Goal: Task Accomplishment & Management: Manage account settings

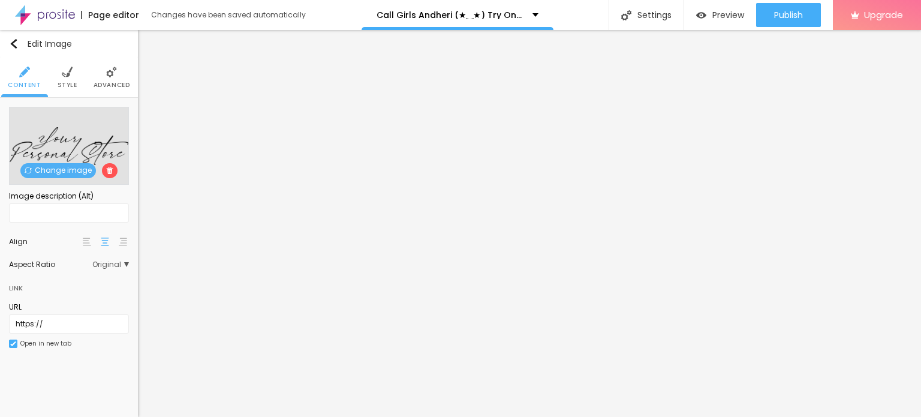
click at [62, 174] on span "Change image" at bounding box center [58, 170] width 76 height 15
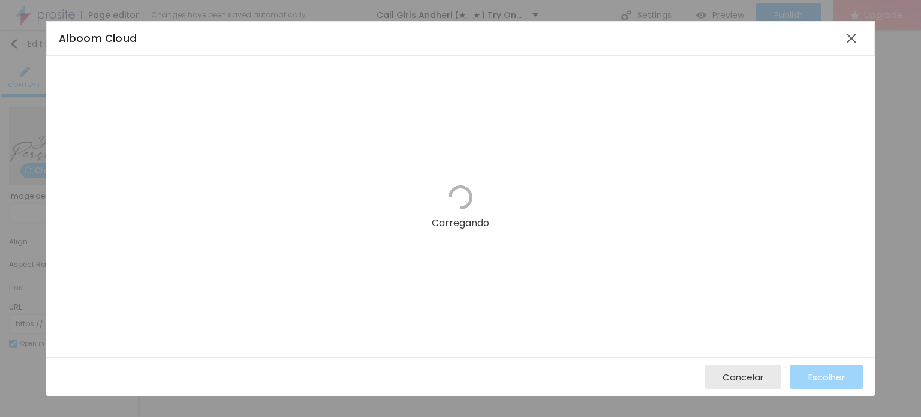
click at [805, 150] on div "Carregando" at bounding box center [460, 206] width 828 height 301
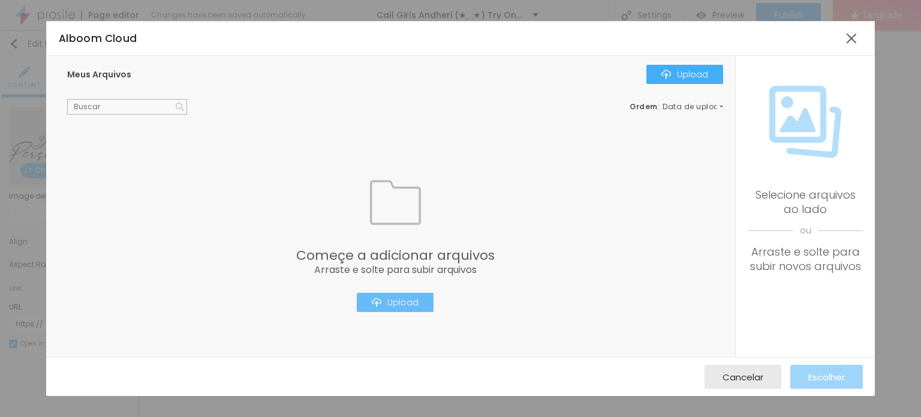
click at [393, 299] on div "Upload" at bounding box center [395, 302] width 47 height 10
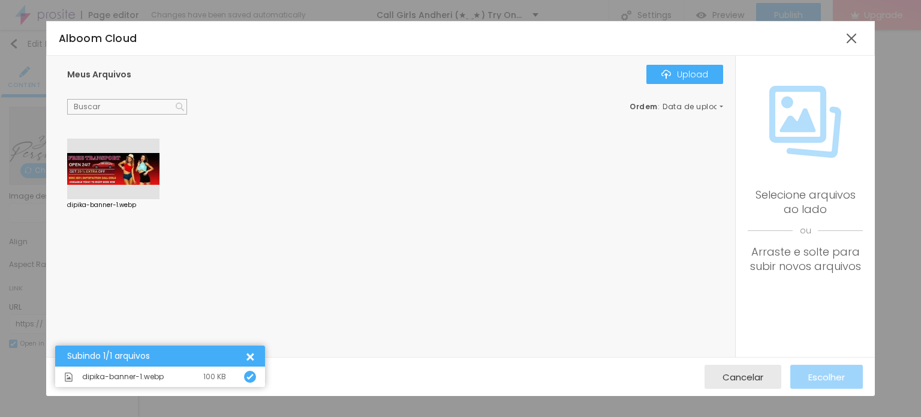
click at [136, 185] on div at bounding box center [113, 168] width 92 height 61
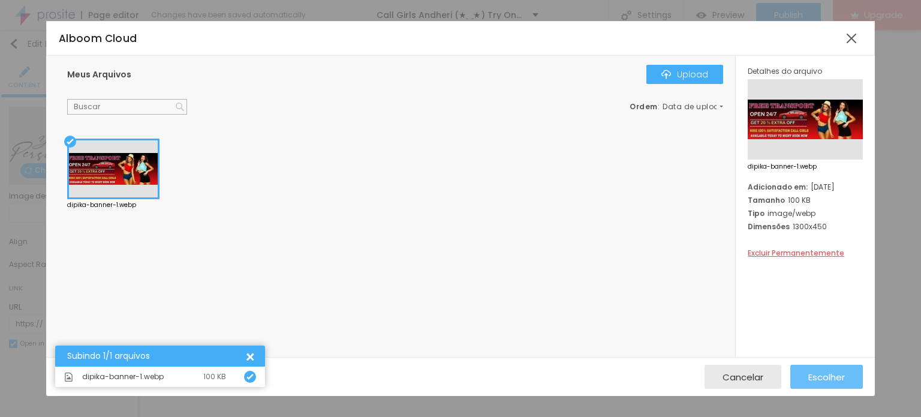
click at [820, 381] on span "Escolher" at bounding box center [826, 377] width 37 height 10
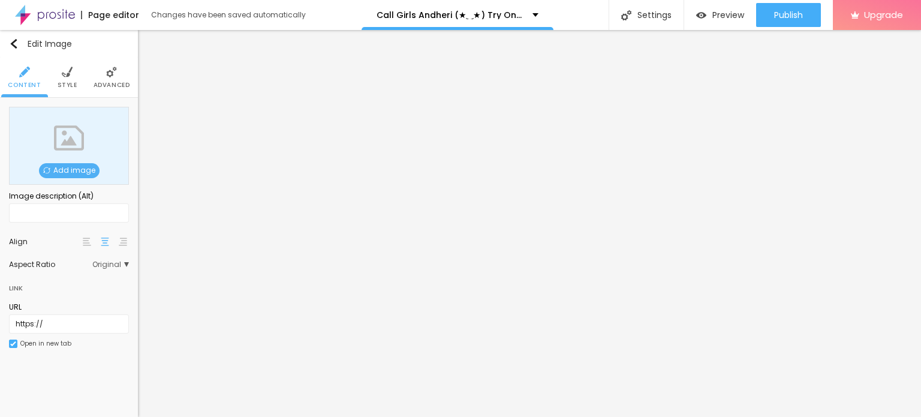
click at [48, 167] on img at bounding box center [46, 170] width 7 height 7
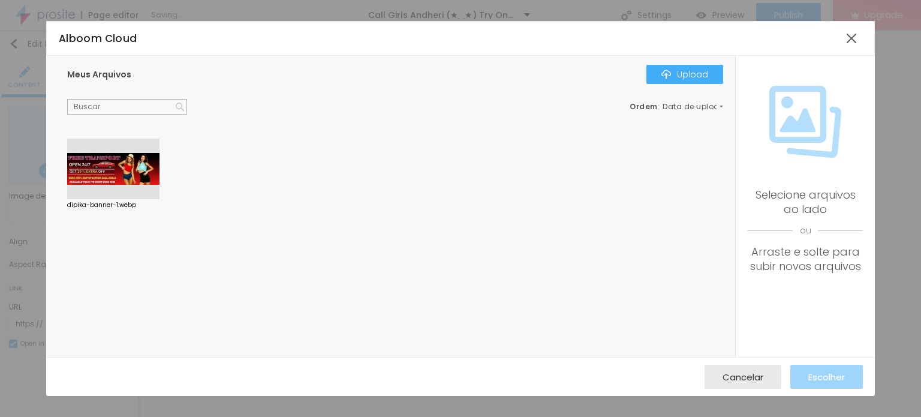
click at [117, 179] on div at bounding box center [113, 168] width 92 height 61
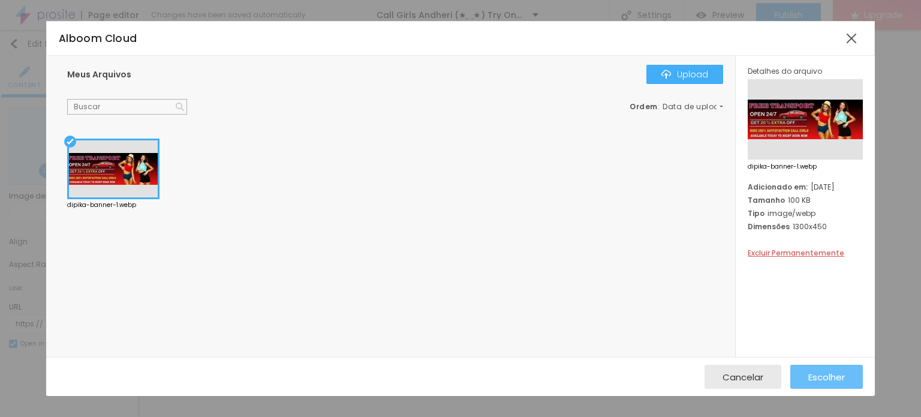
click at [814, 387] on div "Escolher" at bounding box center [826, 376] width 37 height 24
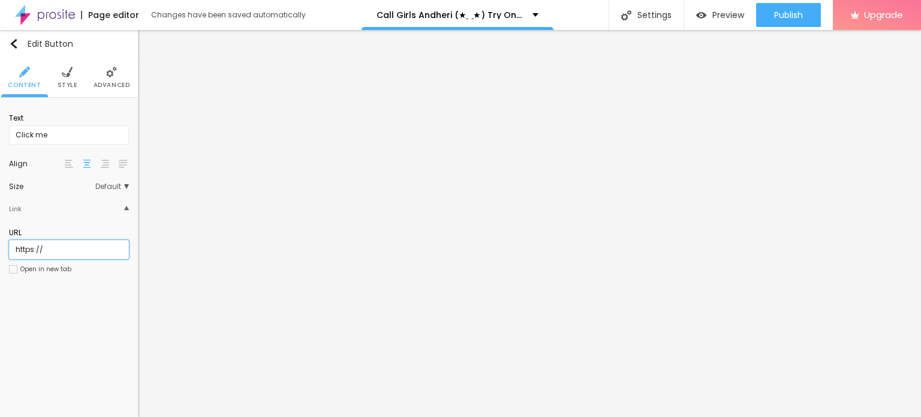
click at [87, 242] on input "https://" at bounding box center [69, 249] width 120 height 19
paste input "[DOMAIN_NAME][URL]"
type input "[URL][DOMAIN_NAME]"
click at [58, 139] on input "Click me" at bounding box center [69, 134] width 120 height 19
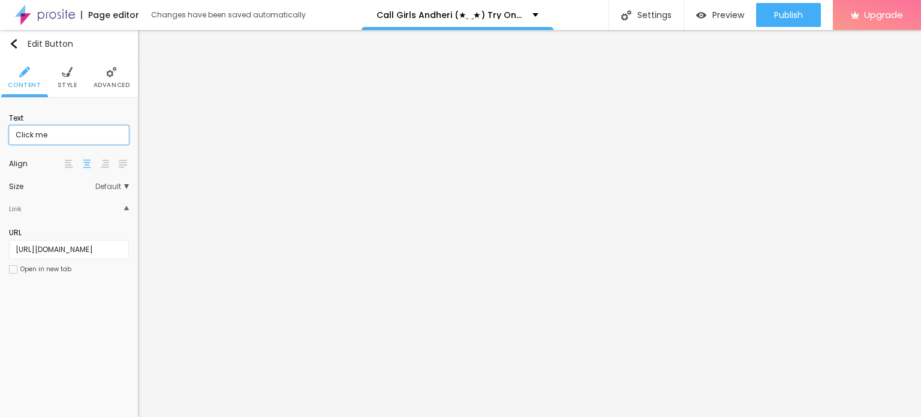
scroll to position [0, 0]
paste input "Booking Number: ☎ 9967276815"
type input "Booking Number: ☎ 9967276815"
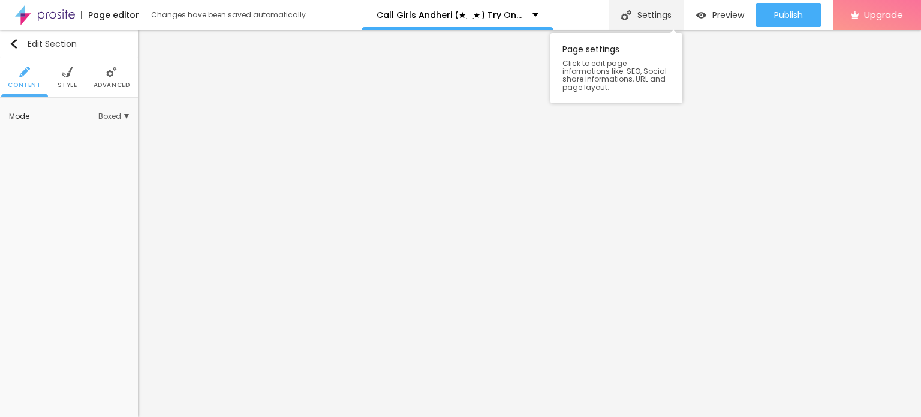
click at [635, 13] on div "Settings" at bounding box center [645, 15] width 75 height 30
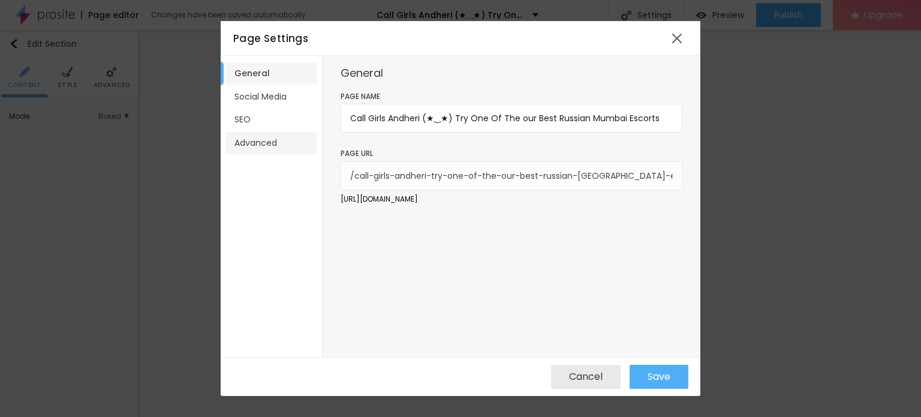
click at [261, 132] on li "Advanced" at bounding box center [271, 143] width 92 height 22
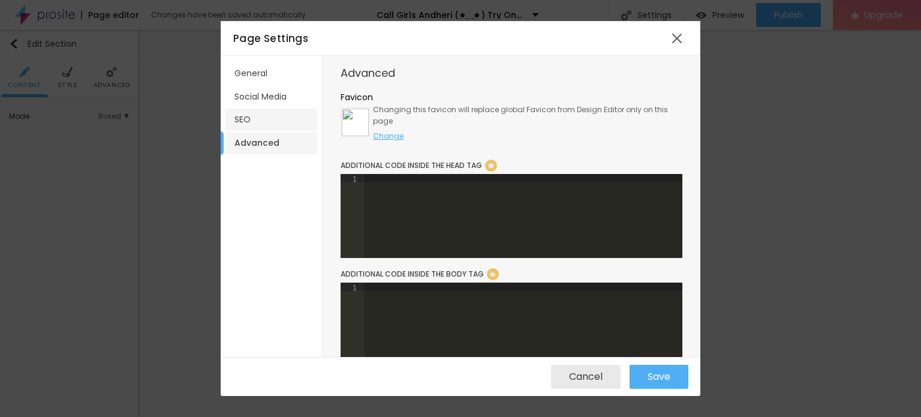
click at [268, 119] on li "SEO" at bounding box center [271, 119] width 92 height 22
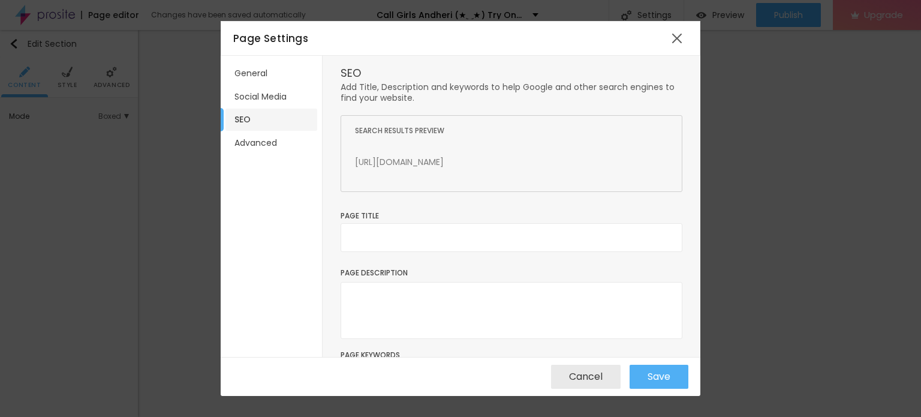
click at [378, 260] on div "Page Title" at bounding box center [511, 236] width 342 height 53
click at [387, 255] on div "Page Title" at bounding box center [511, 236] width 342 height 53
click at [396, 245] on input "text" at bounding box center [511, 237] width 342 height 29
paste input "Call Girls Andheri (★‿★) Try One Of The our Best Russian Mumbai Escorts"
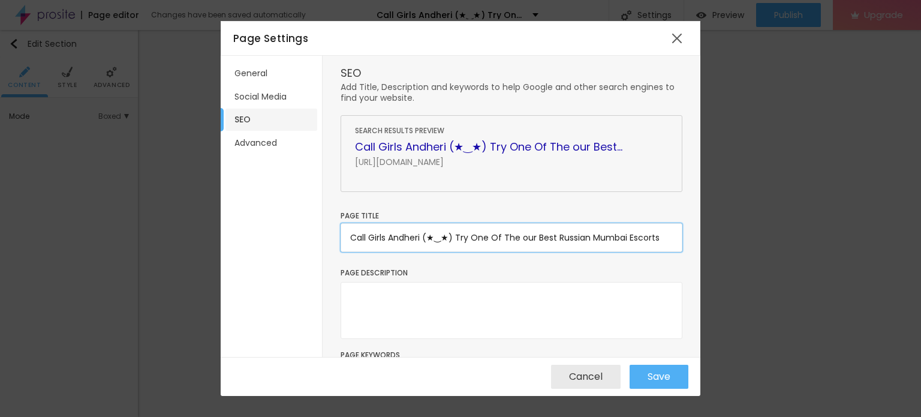
type input "Call Girls Andheri (★‿★) Try One Of The our Best Russian Mumbai Escorts"
click at [459, 306] on textarea at bounding box center [511, 310] width 342 height 57
paste textarea "Call Girls Andheri (★‿★) Try One Of The our Best Russian Mumbai Escorts"
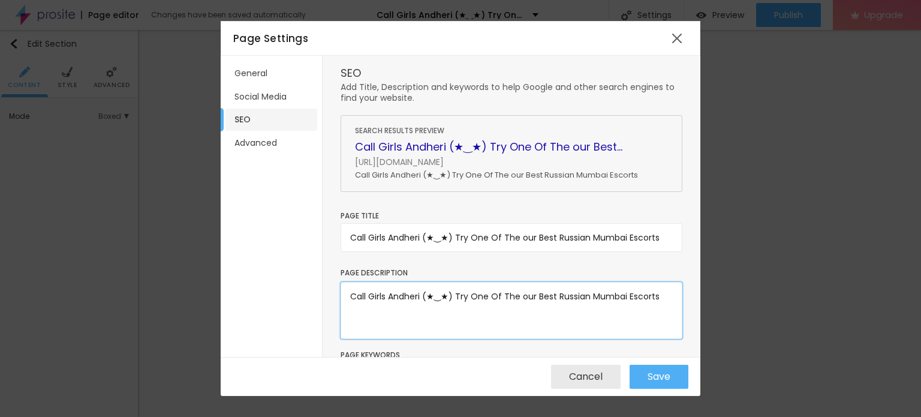
paste textarea "You Can Also Contact For Nepali Call Girls in [GEOGRAPHIC_DATA], for Service Ho…"
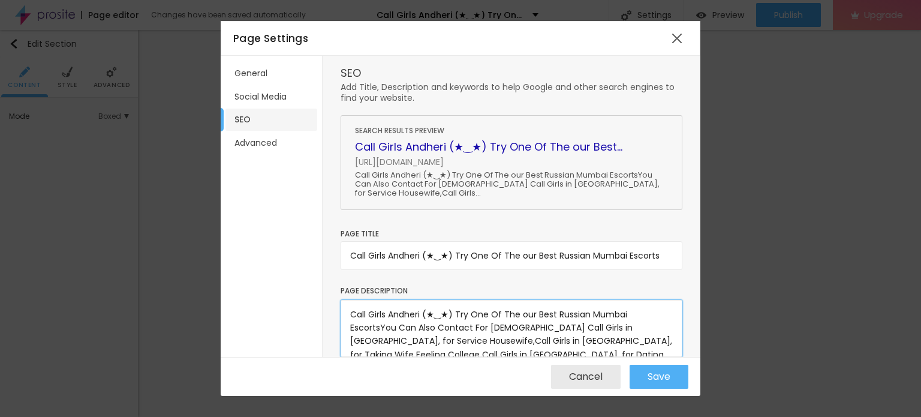
scroll to position [17, 0]
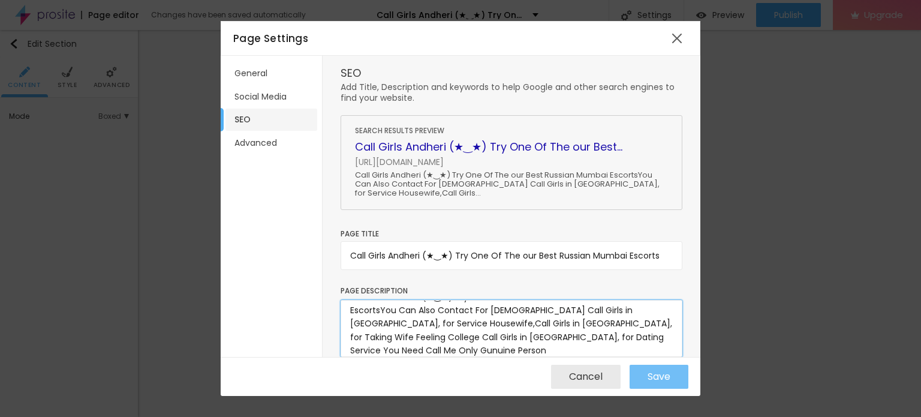
type textarea "Call Girls Andheri (★‿★) Try One Of The our Best Russian Mumbai EscortsYou Can …"
click at [660, 366] on div "Save" at bounding box center [658, 376] width 23 height 24
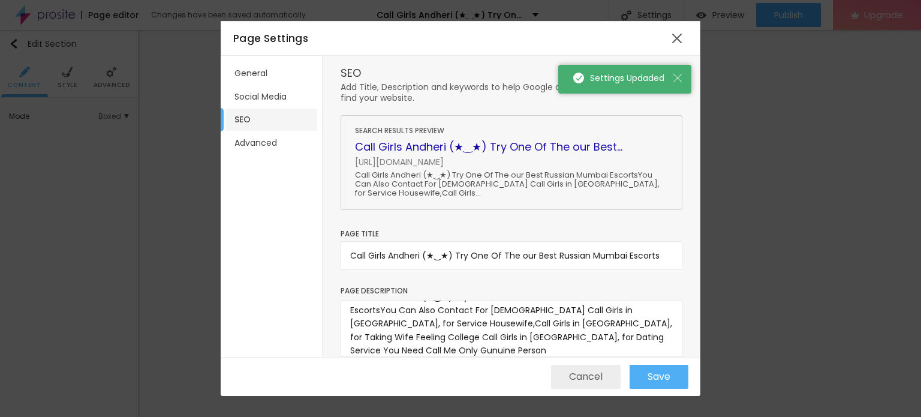
click at [580, 376] on span "Cancel" at bounding box center [586, 376] width 34 height 11
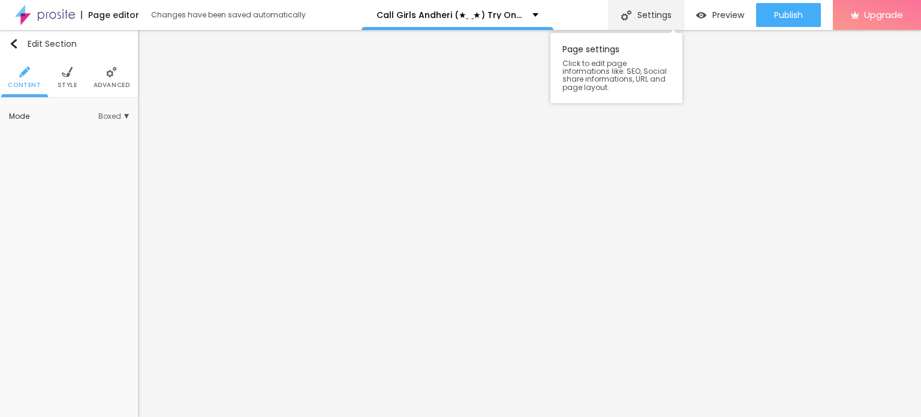
click at [652, 14] on div "Settings" at bounding box center [645, 15] width 75 height 30
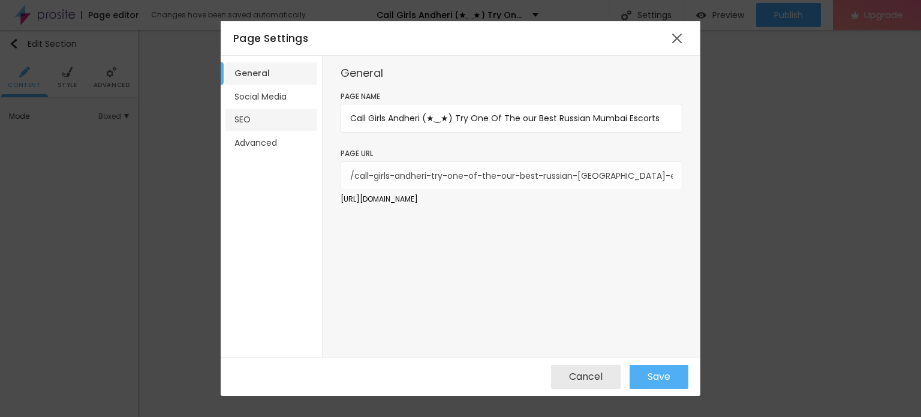
click at [250, 126] on li "SEO" at bounding box center [271, 119] width 92 height 22
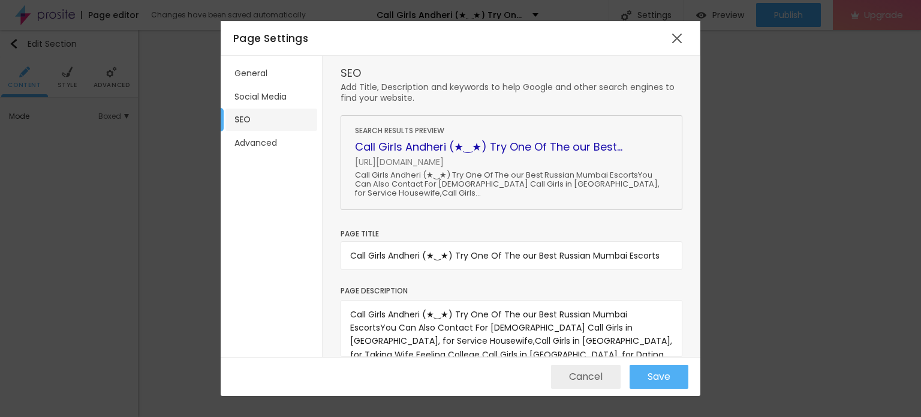
click at [585, 381] on span "Cancel" at bounding box center [586, 376] width 34 height 11
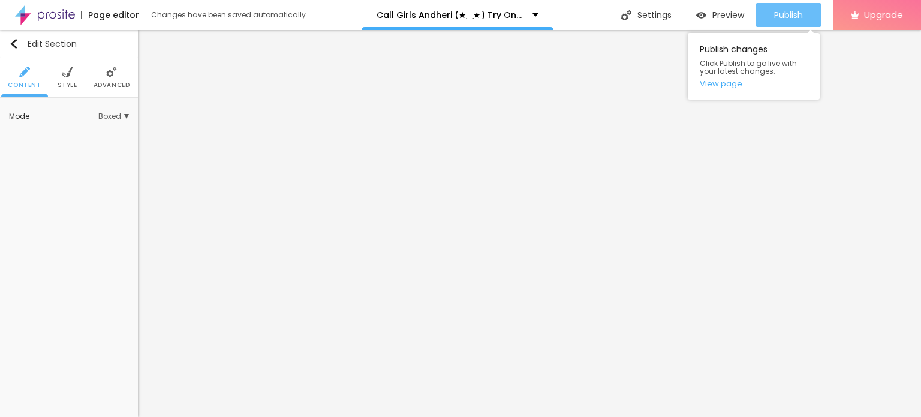
click at [777, 16] on span "Publish" at bounding box center [788, 15] width 29 height 10
click at [774, 11] on span "Publish" at bounding box center [788, 15] width 29 height 10
click at [729, 80] on link "View page" at bounding box center [753, 84] width 108 height 8
